Goal: Transaction & Acquisition: Subscribe to service/newsletter

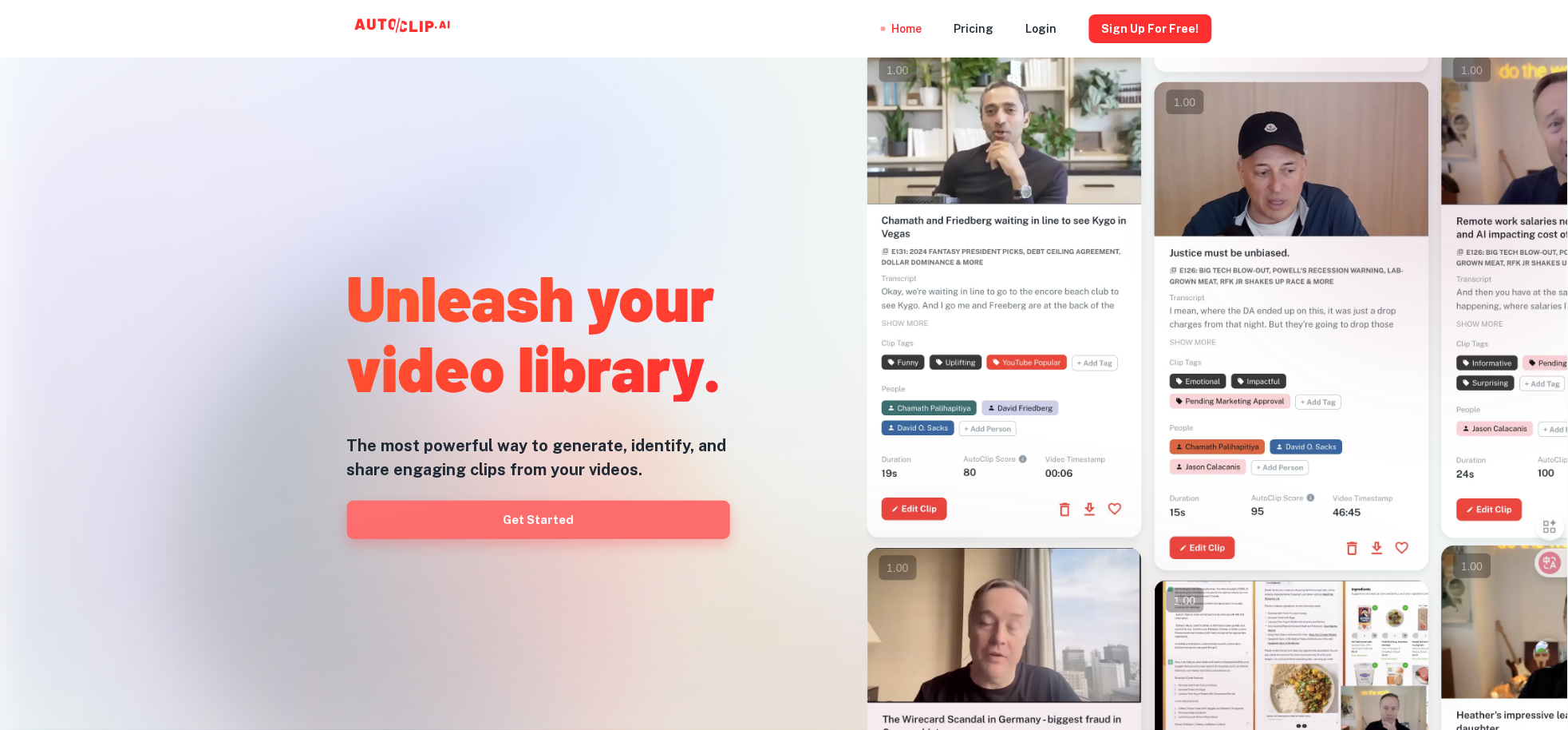
click at [542, 531] on link "Get Started" at bounding box center [538, 519] width 383 height 38
